Goal: Task Accomplishment & Management: Complete application form

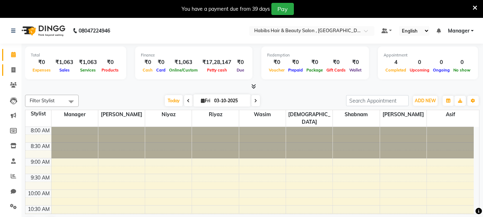
click at [14, 68] on icon at bounding box center [13, 69] width 4 height 5
select select "4842"
select select "service"
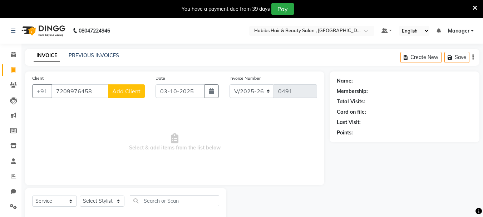
type input "7209976458"
click at [133, 92] on span "Add Client" at bounding box center [126, 91] width 28 height 7
select select "22"
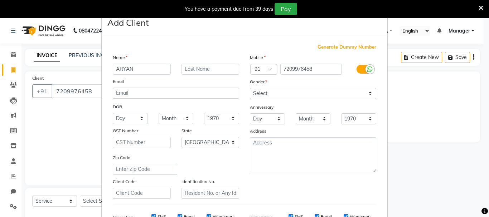
type input "ARYAN"
click at [313, 95] on select "Select [DEMOGRAPHIC_DATA] [DEMOGRAPHIC_DATA] Other Prefer Not To Say" at bounding box center [313, 93] width 126 height 11
click at [250, 88] on select "Select [DEMOGRAPHIC_DATA] [DEMOGRAPHIC_DATA] Other Prefer Not To Say" at bounding box center [313, 93] width 126 height 11
click at [311, 89] on select "Select [DEMOGRAPHIC_DATA] [DEMOGRAPHIC_DATA] Other Prefer Not To Say" at bounding box center [313, 93] width 126 height 11
select select "[DEMOGRAPHIC_DATA]"
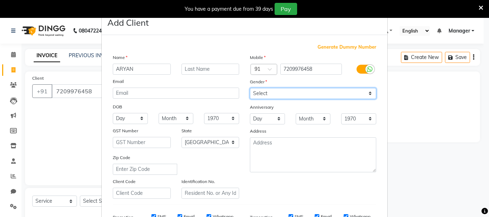
click at [250, 88] on select "Select [DEMOGRAPHIC_DATA] [DEMOGRAPHIC_DATA] Other Prefer Not To Say" at bounding box center [313, 93] width 126 height 11
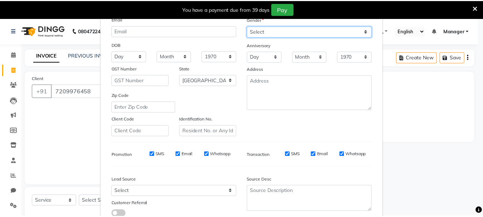
scroll to position [113, 0]
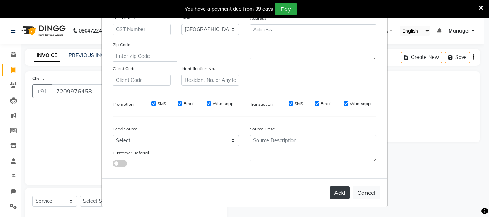
click at [337, 195] on button "Add" at bounding box center [339, 192] width 20 height 13
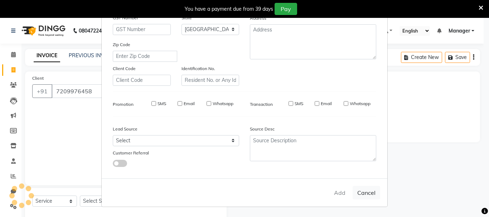
type input "72******58"
select select
select select "null"
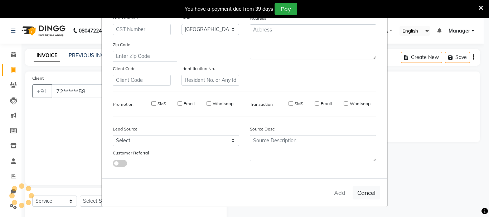
select select
checkbox input "false"
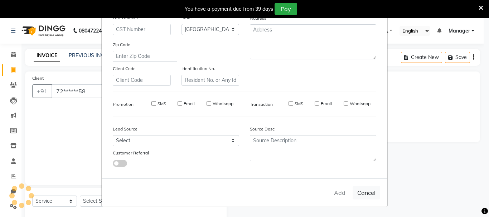
checkbox input "false"
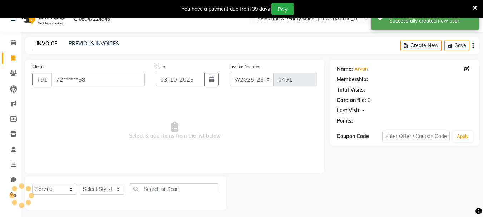
scroll to position [18, 0]
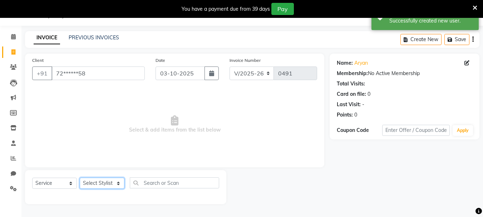
click at [114, 186] on select "Select Stylist asif Manager [PERSON_NAME] [PERSON_NAME] sajuddin [PERSON_NAME] …" at bounding box center [102, 183] width 45 height 11
select select "30048"
click at [80, 178] on select "Select Stylist asif Manager [PERSON_NAME] [PERSON_NAME] sajuddin [PERSON_NAME] …" at bounding box center [102, 183] width 45 height 11
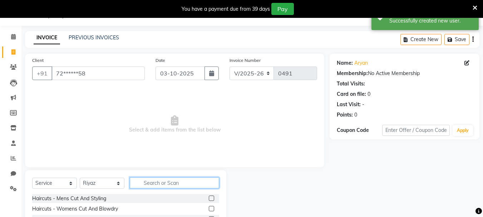
click at [188, 187] on input "text" at bounding box center [174, 182] width 89 height 11
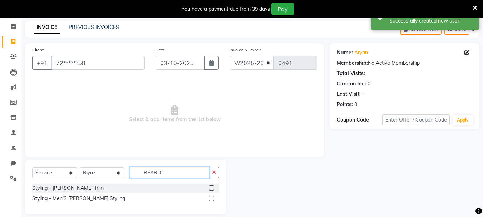
scroll to position [36, 0]
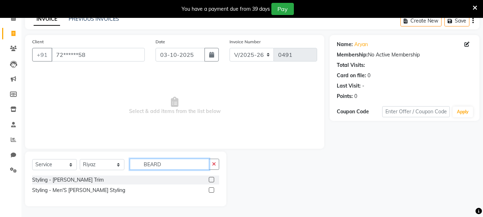
type input "BEARD"
click at [209, 191] on label at bounding box center [211, 189] width 5 height 5
click at [209, 191] on input "checkbox" at bounding box center [211, 190] width 5 height 5
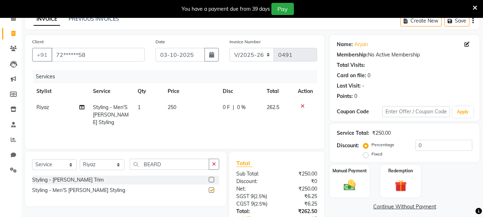
checkbox input "false"
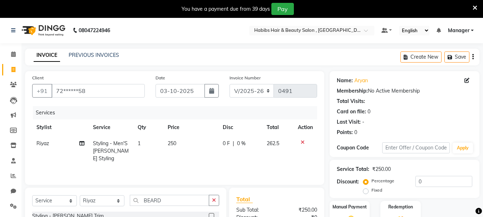
scroll to position [0, 0]
click at [472, 57] on icon "button" at bounding box center [472, 57] width 1 height 0
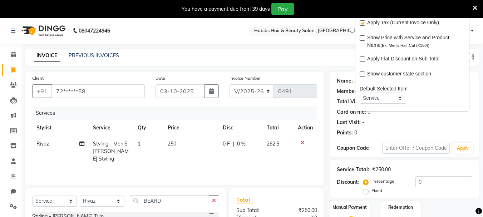
click at [361, 21] on label at bounding box center [362, 22] width 5 height 5
click at [361, 21] on input "checkbox" at bounding box center [362, 23] width 5 height 5
checkbox input "false"
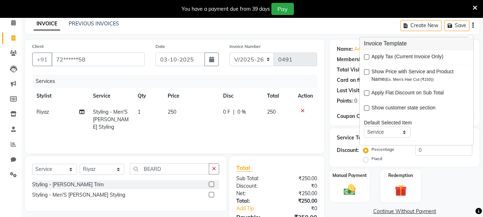
scroll to position [72, 0]
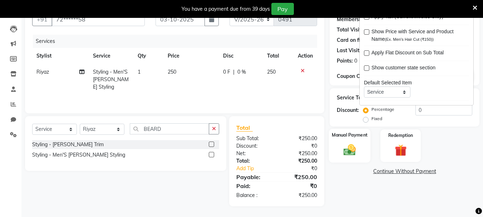
click at [356, 157] on img at bounding box center [350, 150] width 20 height 14
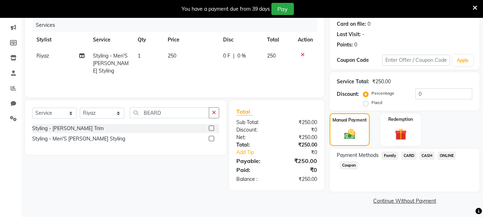
click at [450, 157] on span "ONLINE" at bounding box center [447, 156] width 19 height 8
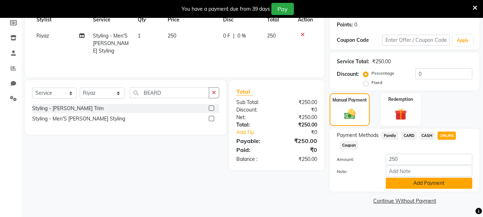
click at [446, 185] on button "Add Payment" at bounding box center [429, 183] width 87 height 11
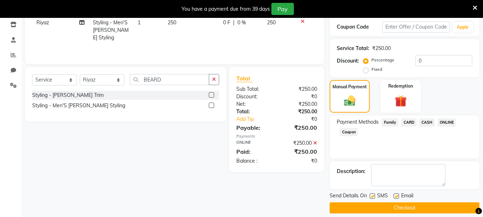
scroll to position [128, 0]
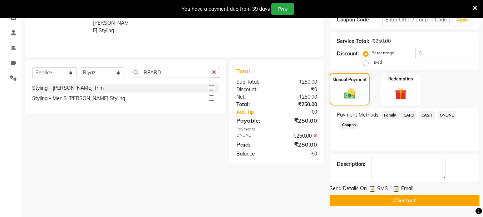
click at [436, 200] on button "Checkout" at bounding box center [405, 200] width 150 height 11
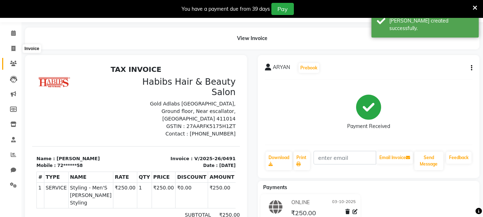
scroll to position [21, 0]
click at [11, 46] on icon at bounding box center [13, 48] width 4 height 5
select select "4842"
select select "service"
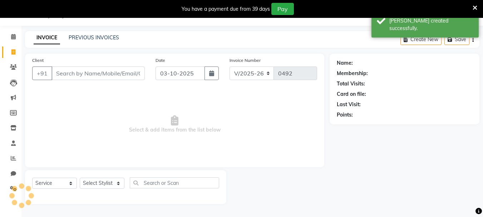
scroll to position [18, 0]
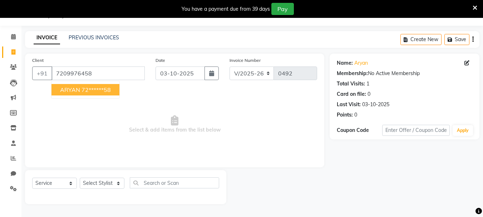
click at [102, 81] on ngb-typeahead-window "ARYAN 72******58" at bounding box center [85, 90] width 69 height 18
click at [99, 87] on ngb-highlight "72******58" at bounding box center [96, 89] width 29 height 7
type input "72******58"
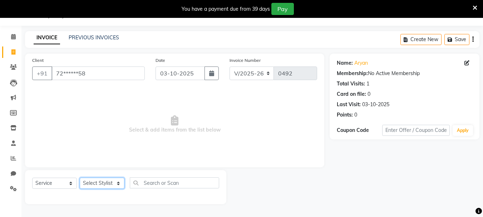
drag, startPoint x: 101, startPoint y: 183, endPoint x: 104, endPoint y: 178, distance: 6.0
click at [101, 183] on select "Select Stylist asif Manager [PERSON_NAME] [PERSON_NAME] sajuddin [PERSON_NAME] …" at bounding box center [102, 183] width 45 height 11
select select "30048"
click at [80, 178] on select "Select Stylist asif Manager [PERSON_NAME] [PERSON_NAME] sajuddin [PERSON_NAME] …" at bounding box center [102, 183] width 45 height 11
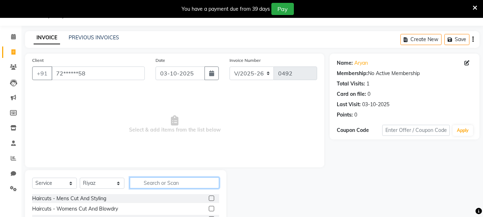
click at [169, 184] on input "text" at bounding box center [174, 182] width 89 height 11
type input "BEARD"
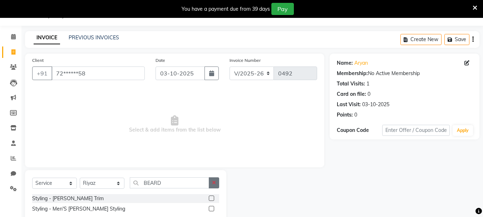
click at [215, 184] on icon "button" at bounding box center [214, 182] width 4 height 5
click at [209, 199] on label at bounding box center [211, 198] width 5 height 5
click at [209, 199] on input "checkbox" at bounding box center [211, 198] width 5 height 5
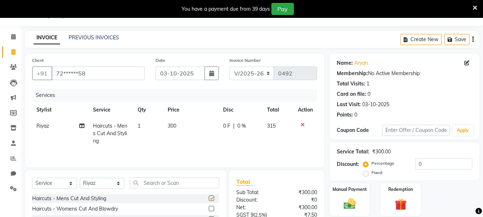
checkbox input "false"
click at [176, 133] on td "300" at bounding box center [190, 133] width 55 height 31
select select "30048"
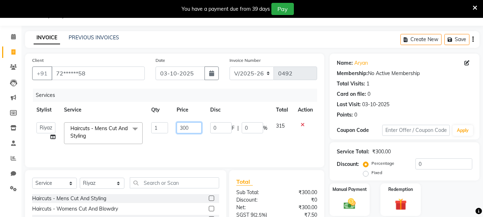
drag, startPoint x: 194, startPoint y: 126, endPoint x: 166, endPoint y: 127, distance: 27.6
click at [167, 127] on tr "asif Manager [PERSON_NAME] [PERSON_NAME] [PERSON_NAME] [PERSON_NAME] Haircuts -…" at bounding box center [174, 133] width 285 height 30
type input "350"
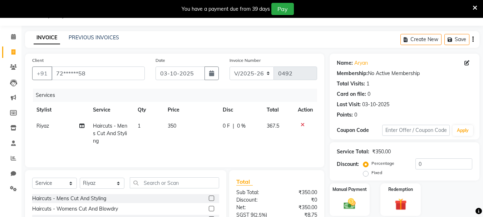
click at [199, 137] on td "350" at bounding box center [190, 133] width 55 height 31
select select "30048"
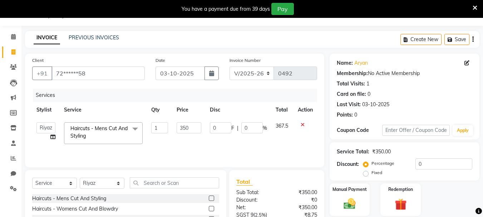
click at [472, 39] on icon "button" at bounding box center [472, 39] width 1 height 0
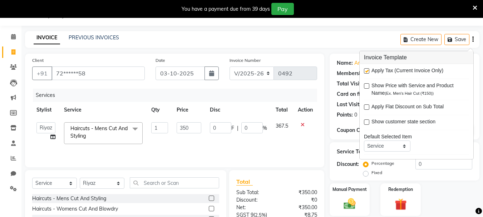
drag, startPoint x: 365, startPoint y: 71, endPoint x: 352, endPoint y: 81, distance: 16.4
click at [353, 80] on body "08047224946 Select Location × Habibs Hair & Beauty Salon , Kalayni Nagar Defaul…" at bounding box center [241, 108] width 483 height 217
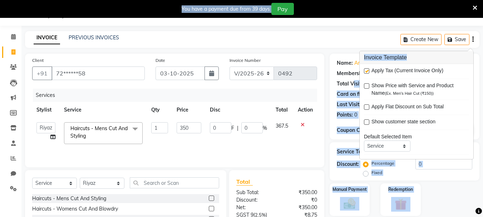
click at [367, 70] on label at bounding box center [366, 70] width 5 height 5
click at [367, 70] on input "checkbox" at bounding box center [366, 71] width 5 height 5
checkbox input "false"
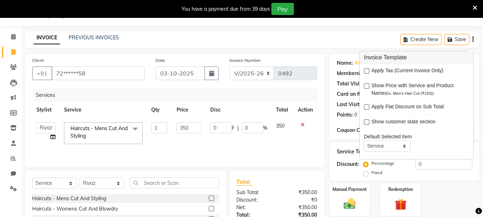
scroll to position [87, 0]
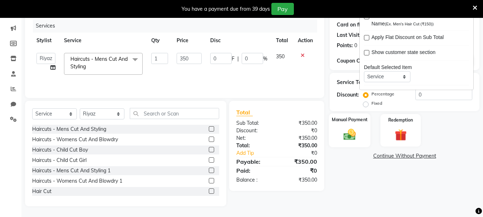
drag, startPoint x: 336, startPoint y: 126, endPoint x: 351, endPoint y: 128, distance: 15.5
click at [343, 128] on div "Manual Payment" at bounding box center [350, 130] width 42 height 34
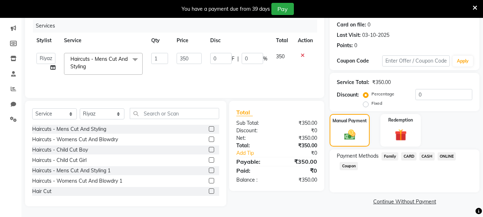
click at [455, 156] on span "ONLINE" at bounding box center [447, 156] width 19 height 8
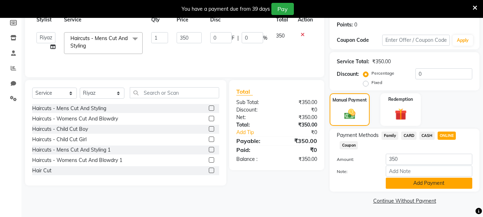
click at [433, 183] on button "Add Payment" at bounding box center [429, 183] width 87 height 11
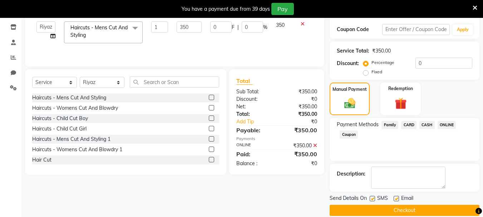
scroll to position [128, 0]
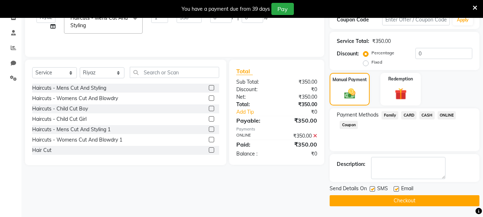
click at [426, 200] on button "Checkout" at bounding box center [405, 200] width 150 height 11
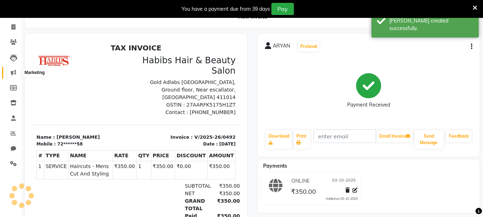
scroll to position [21, 0]
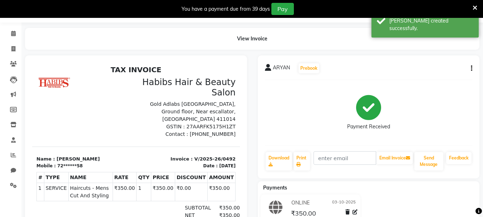
click at [12, 40] on li "Calendar" at bounding box center [10, 33] width 21 height 15
click at [11, 45] on span at bounding box center [13, 49] width 13 height 8
select select "4842"
select select "service"
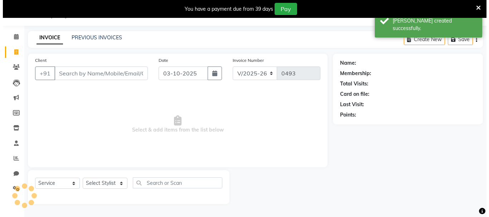
scroll to position [18, 0]
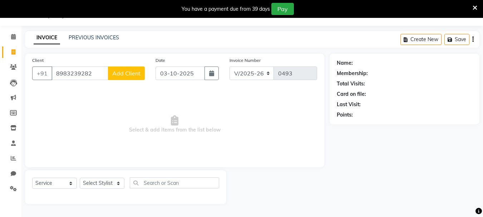
type input "8983239282"
click at [130, 67] on button "Add Client" at bounding box center [126, 74] width 37 height 14
select select "22"
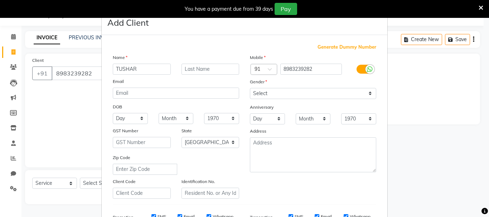
type input "TUSHAR"
drag, startPoint x: 328, startPoint y: 96, endPoint x: 322, endPoint y: 97, distance: 5.4
click at [328, 96] on select "Select [DEMOGRAPHIC_DATA] [DEMOGRAPHIC_DATA] Other Prefer Not To Say" at bounding box center [313, 93] width 126 height 11
select select "[DEMOGRAPHIC_DATA]"
click at [250, 88] on select "Select [DEMOGRAPHIC_DATA] [DEMOGRAPHIC_DATA] Other Prefer Not To Say" at bounding box center [313, 93] width 126 height 11
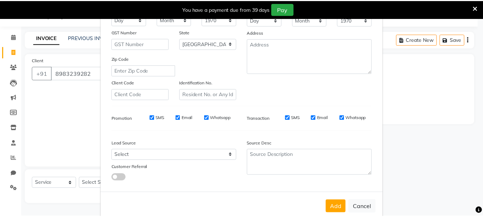
scroll to position [113, 0]
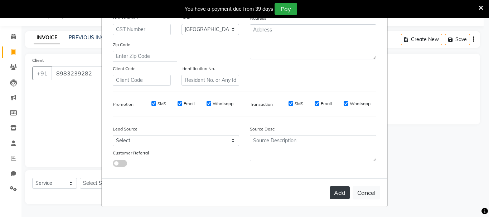
click at [341, 195] on button "Add" at bounding box center [339, 192] width 20 height 13
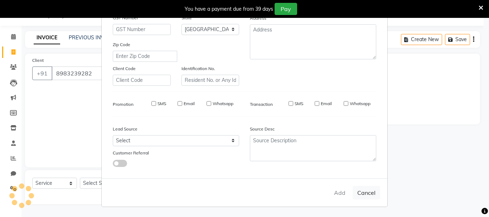
type input "89******82"
select select
select select "null"
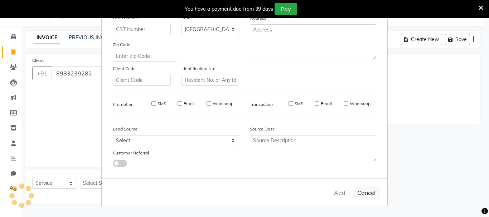
select select
checkbox input "false"
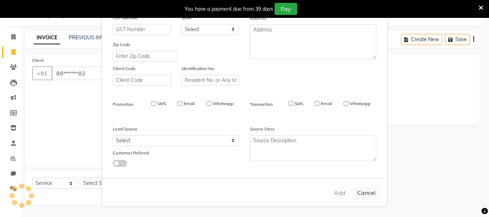
checkbox input "false"
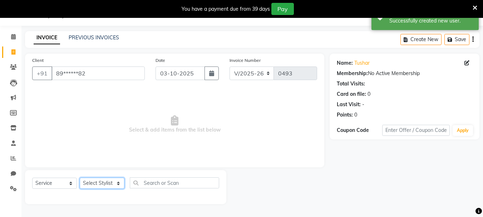
click at [104, 180] on select "Select Stylist asif Manager [PERSON_NAME] [PERSON_NAME] sajuddin [PERSON_NAME] …" at bounding box center [102, 183] width 45 height 11
click at [80, 178] on select "Select Stylist asif Manager [PERSON_NAME] [PERSON_NAME] sajuddin [PERSON_NAME] …" at bounding box center [102, 183] width 45 height 11
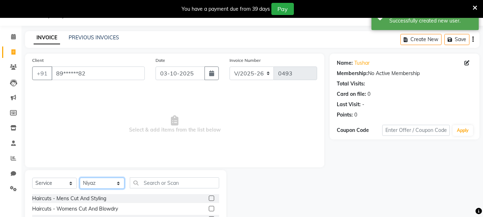
click at [93, 186] on select "Select Stylist asif Manager [PERSON_NAME] [PERSON_NAME] sajuddin [PERSON_NAME] …" at bounding box center [102, 183] width 45 height 11
select select "30048"
click at [80, 178] on select "Select Stylist asif Manager [PERSON_NAME] [PERSON_NAME] sajuddin [PERSON_NAME] …" at bounding box center [102, 183] width 45 height 11
click at [209, 199] on label at bounding box center [211, 198] width 5 height 5
click at [209, 199] on input "checkbox" at bounding box center [211, 198] width 5 height 5
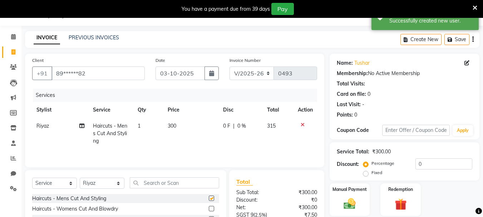
checkbox input "false"
click at [179, 128] on td "300" at bounding box center [190, 133] width 55 height 31
select select "30048"
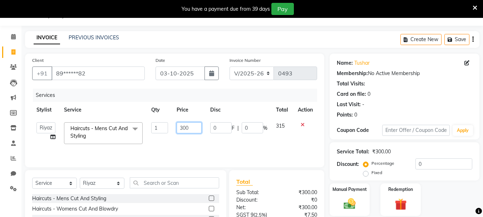
drag, startPoint x: 188, startPoint y: 127, endPoint x: 175, endPoint y: 128, distance: 13.4
click at [175, 128] on td "300" at bounding box center [188, 133] width 33 height 30
type input "350"
click at [202, 145] on td "350" at bounding box center [188, 133] width 33 height 30
select select "30048"
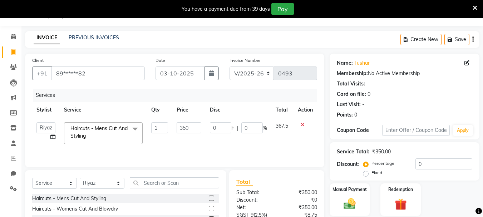
click at [474, 39] on icon "button" at bounding box center [472, 39] width 1 height 0
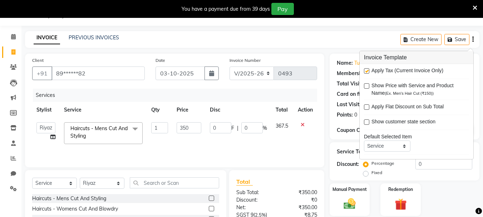
click at [364, 70] on label at bounding box center [366, 70] width 5 height 5
click at [364, 70] on input "checkbox" at bounding box center [366, 71] width 5 height 5
checkbox input "false"
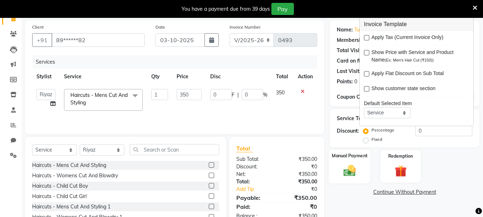
scroll to position [87, 0]
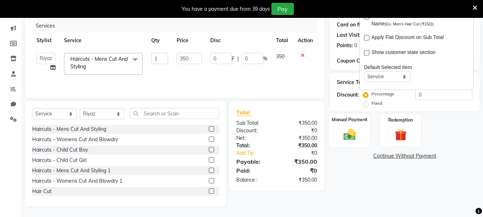
click at [357, 129] on img at bounding box center [350, 134] width 20 height 14
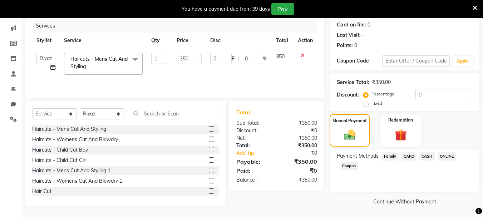
click at [407, 156] on span "CARD" at bounding box center [408, 156] width 15 height 8
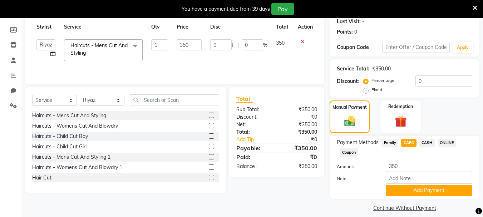
scroll to position [108, 0]
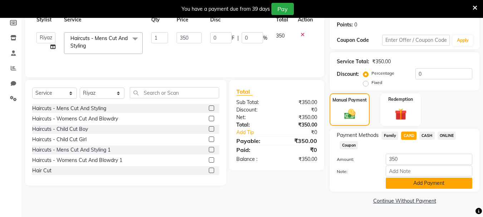
click at [411, 180] on button "Add Payment" at bounding box center [429, 183] width 87 height 11
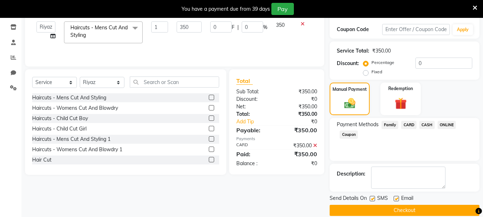
scroll to position [128, 0]
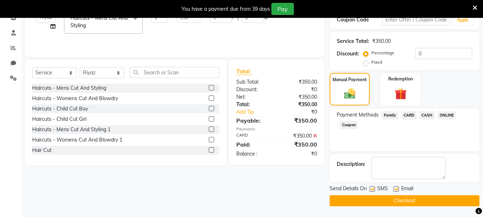
click at [421, 197] on button "Checkout" at bounding box center [405, 200] width 150 height 11
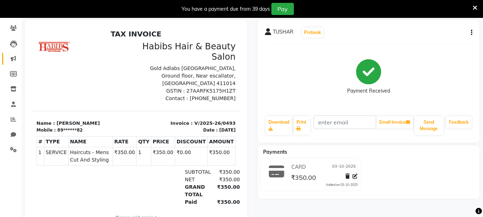
scroll to position [21, 0]
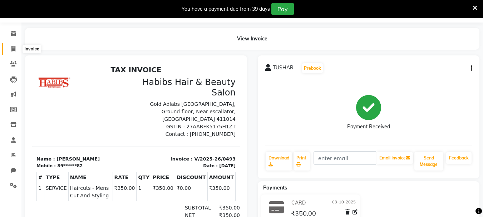
click at [10, 45] on span at bounding box center [13, 49] width 13 height 8
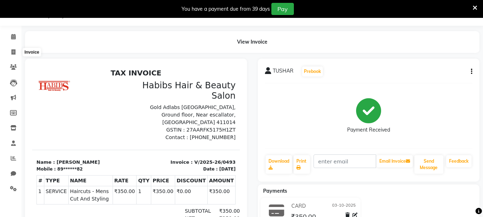
select select "4842"
select select "service"
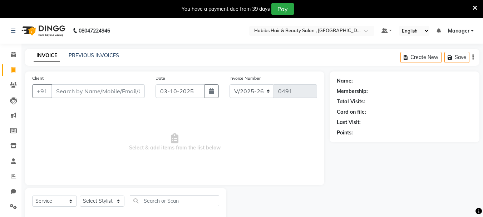
select select "4842"
select select "service"
